Goal: Transaction & Acquisition: Purchase product/service

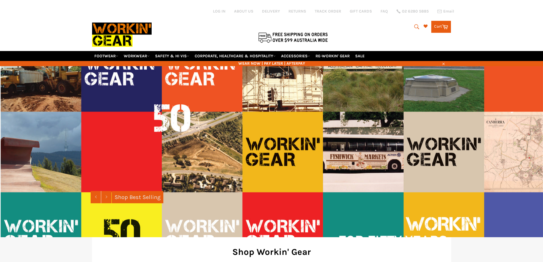
click at [420, 25] on button "Search" at bounding box center [416, 27] width 13 height 12
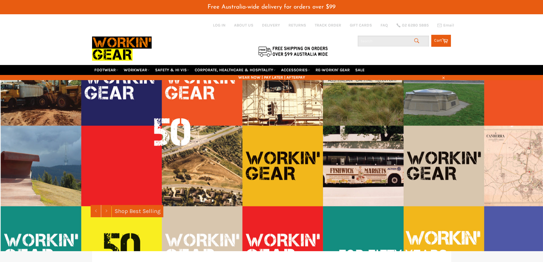
type input "v"
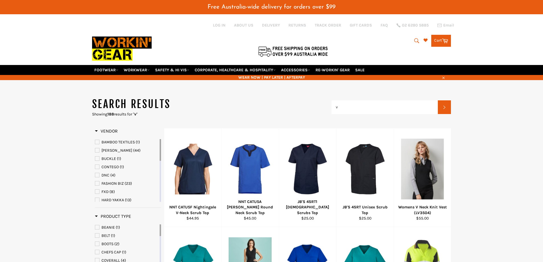
click at [417, 41] on icon "submit" at bounding box center [417, 41] width 6 height 6
type input "vv"
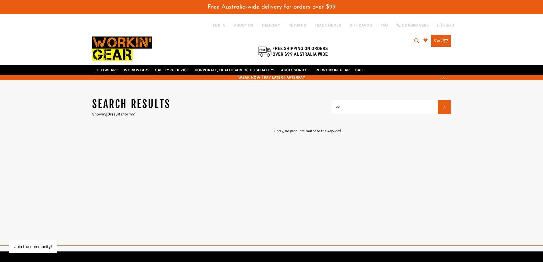
click at [417, 41] on icon "submit" at bounding box center [417, 41] width 6 height 6
click at [372, 40] on input "vv" at bounding box center [393, 41] width 71 height 11
click at [415, 37] on button "Search" at bounding box center [416, 41] width 13 height 12
type input "v"
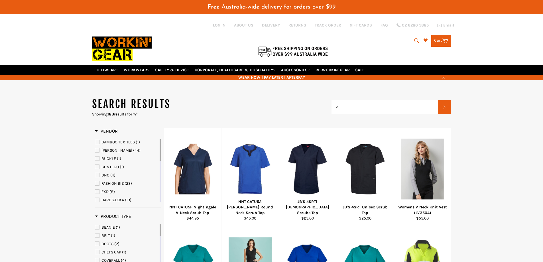
click at [415, 40] on icon "submit" at bounding box center [417, 41] width 6 height 6
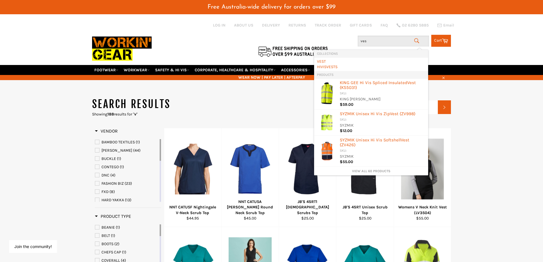
type input "vest"
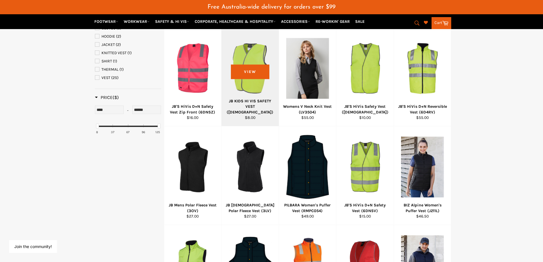
scroll to position [200, 0]
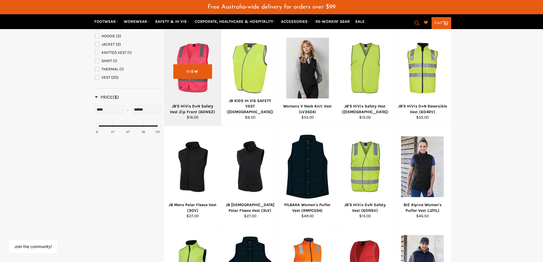
click at [205, 76] on div at bounding box center [192, 67] width 43 height 67
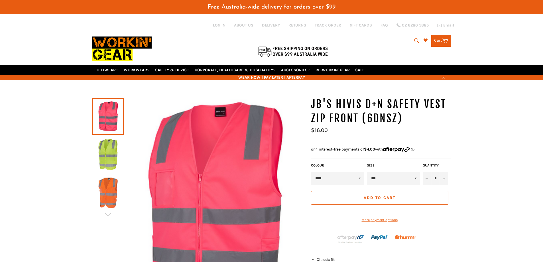
click at [415, 178] on select "*** ** *** *** *** *** *** *** *** *** *****" at bounding box center [393, 179] width 53 height 14
drag, startPoint x: 111, startPoint y: 191, endPoint x: 133, endPoint y: 190, distance: 22.0
click at [110, 191] on img at bounding box center [108, 192] width 26 height 31
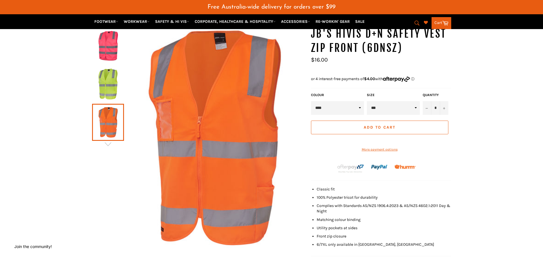
scroll to position [57, 0]
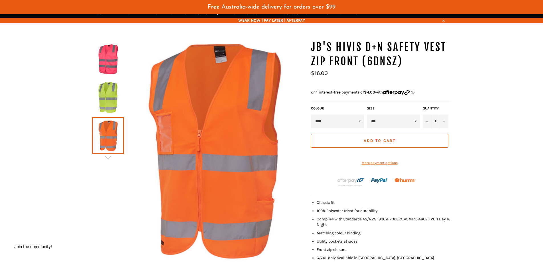
click at [450, 103] on div "JB'S HiVis D+N Safety Vest Zip Front (6DNSZ) Sale Regular price $16.00 COLOUR *…" at bounding box center [381, 161] width 140 height 242
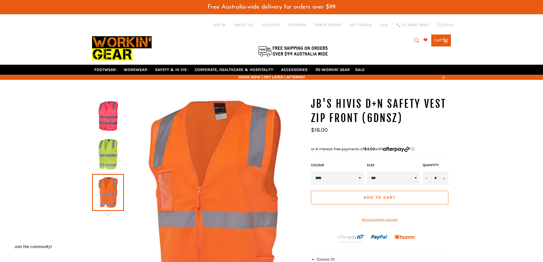
scroll to position [0, 0]
